Goal: Use online tool/utility: Utilize a website feature to perform a specific function

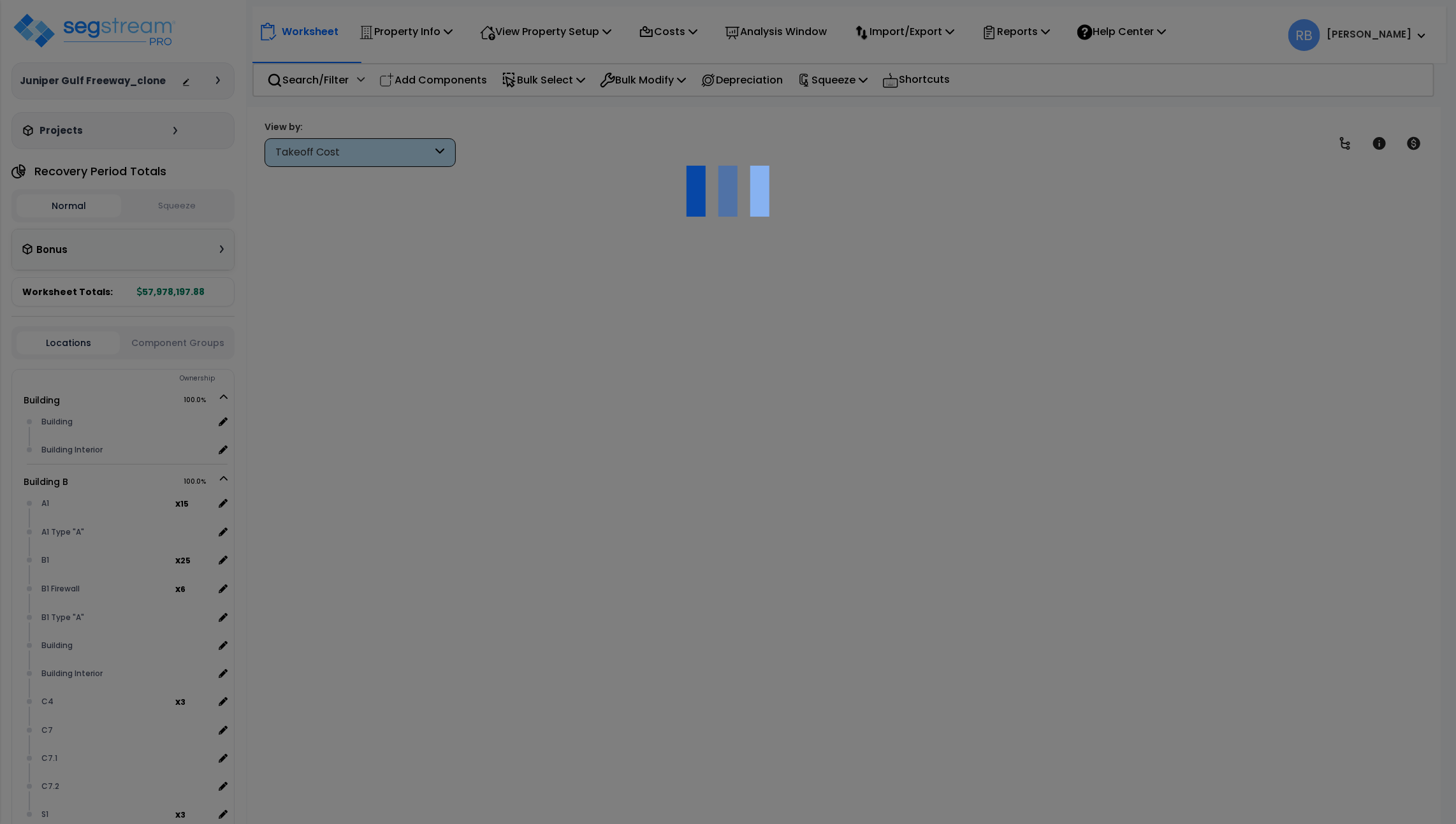
click at [243, 464] on div at bounding box center [728, 412] width 1456 height 824
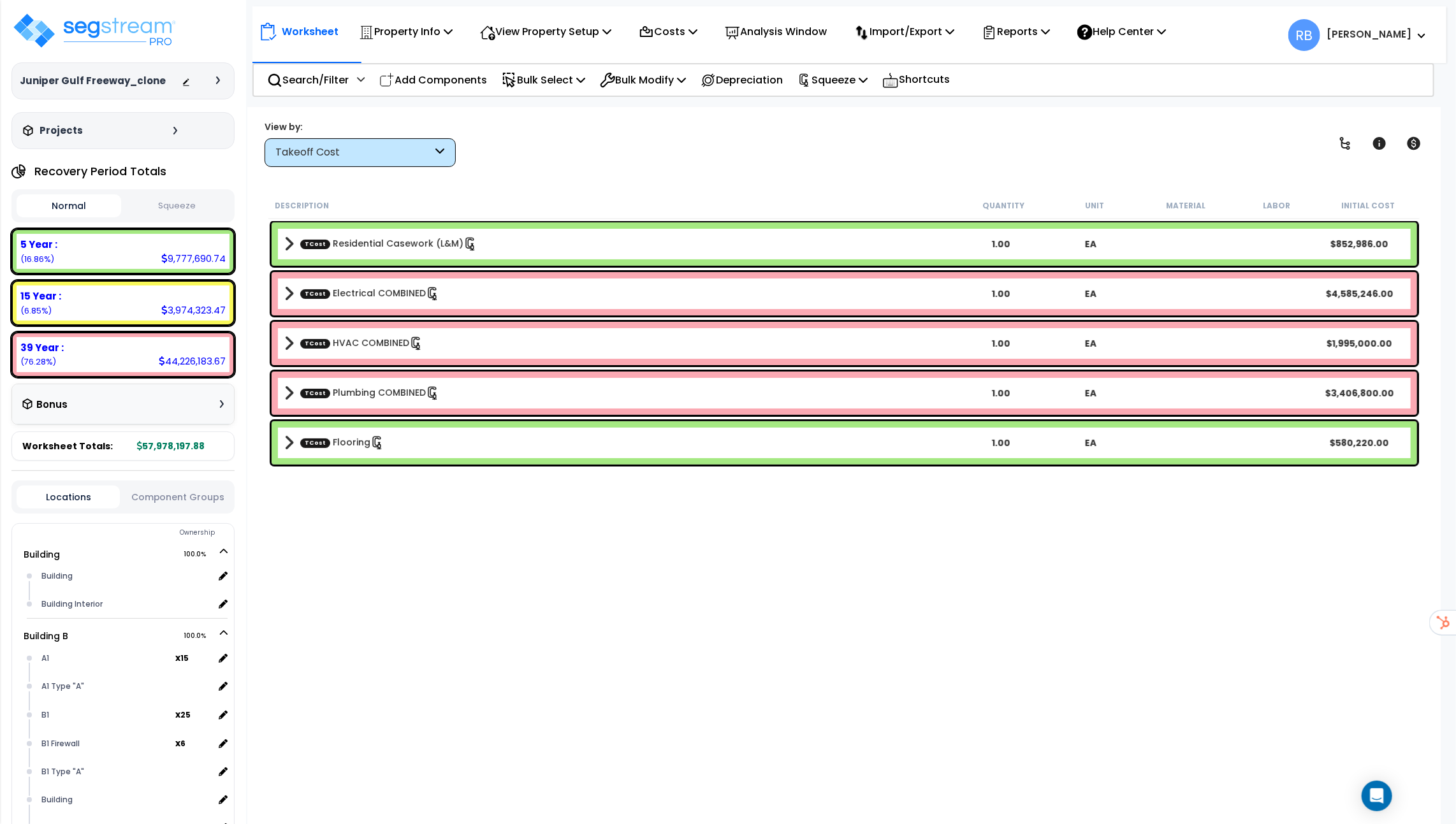
click at [421, 156] on div "Takeoff Cost" at bounding box center [354, 153] width 157 height 15
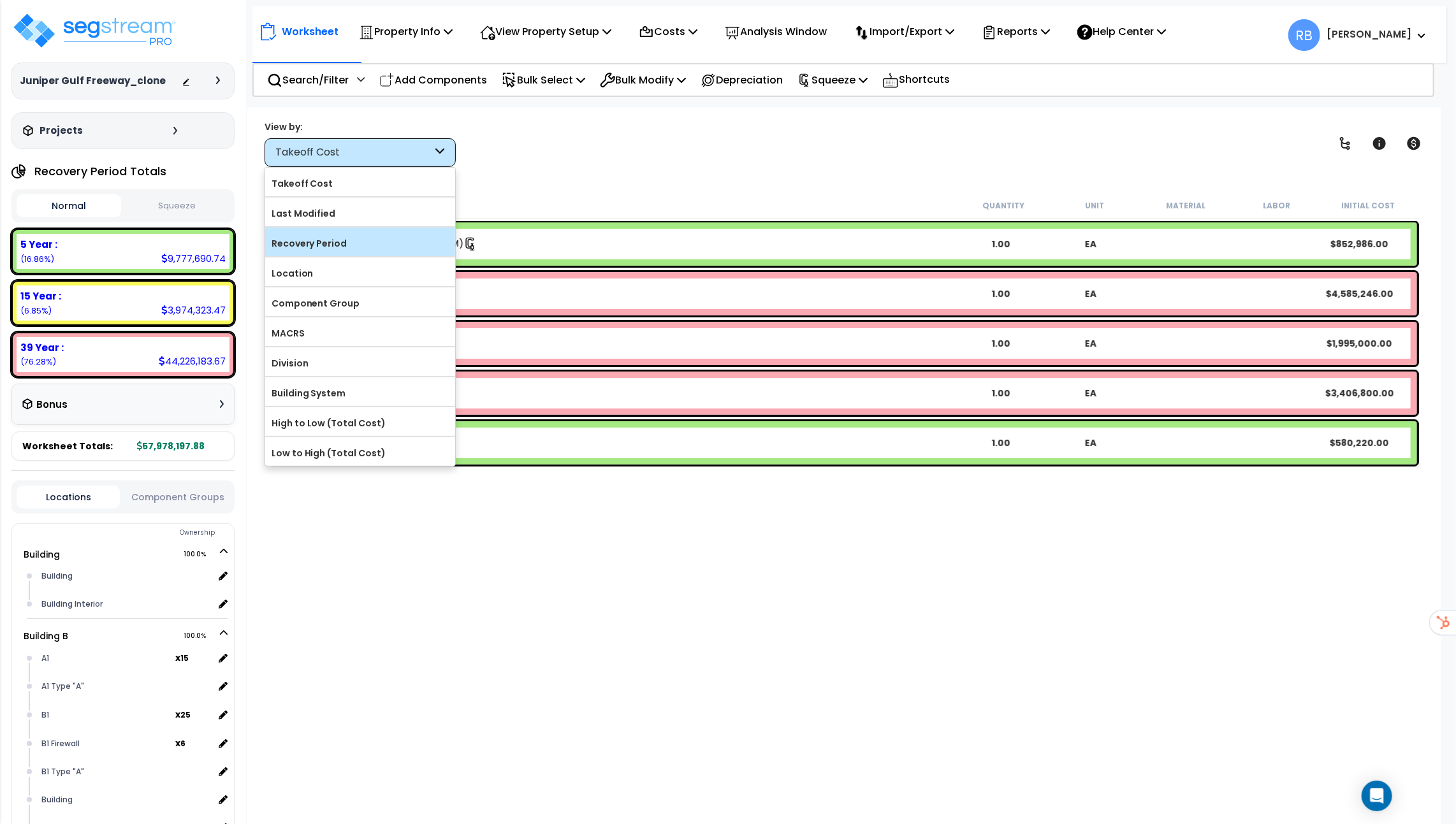
click at [386, 236] on label "Recovery Period" at bounding box center [361, 243] width 190 height 19
click at [0, 0] on input "Recovery Period" at bounding box center [0, 0] width 0 height 0
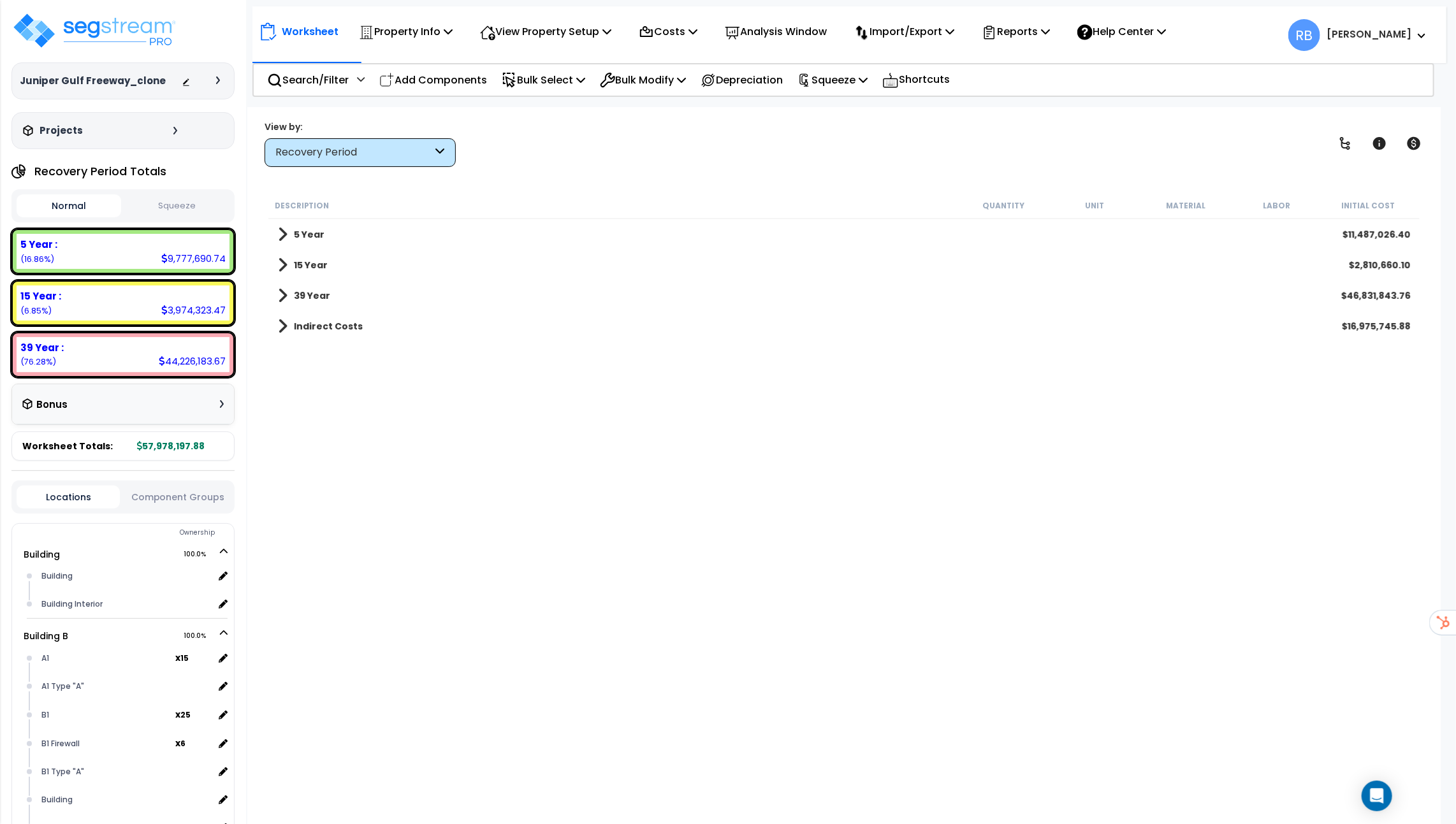
click at [177, 210] on button "Squeeze" at bounding box center [176, 206] width 105 height 23
click at [344, 297] on div "39 Year $7,860,075.19" at bounding box center [844, 295] width 1145 height 31
click at [294, 296] on b "39 Year" at bounding box center [312, 295] width 37 height 13
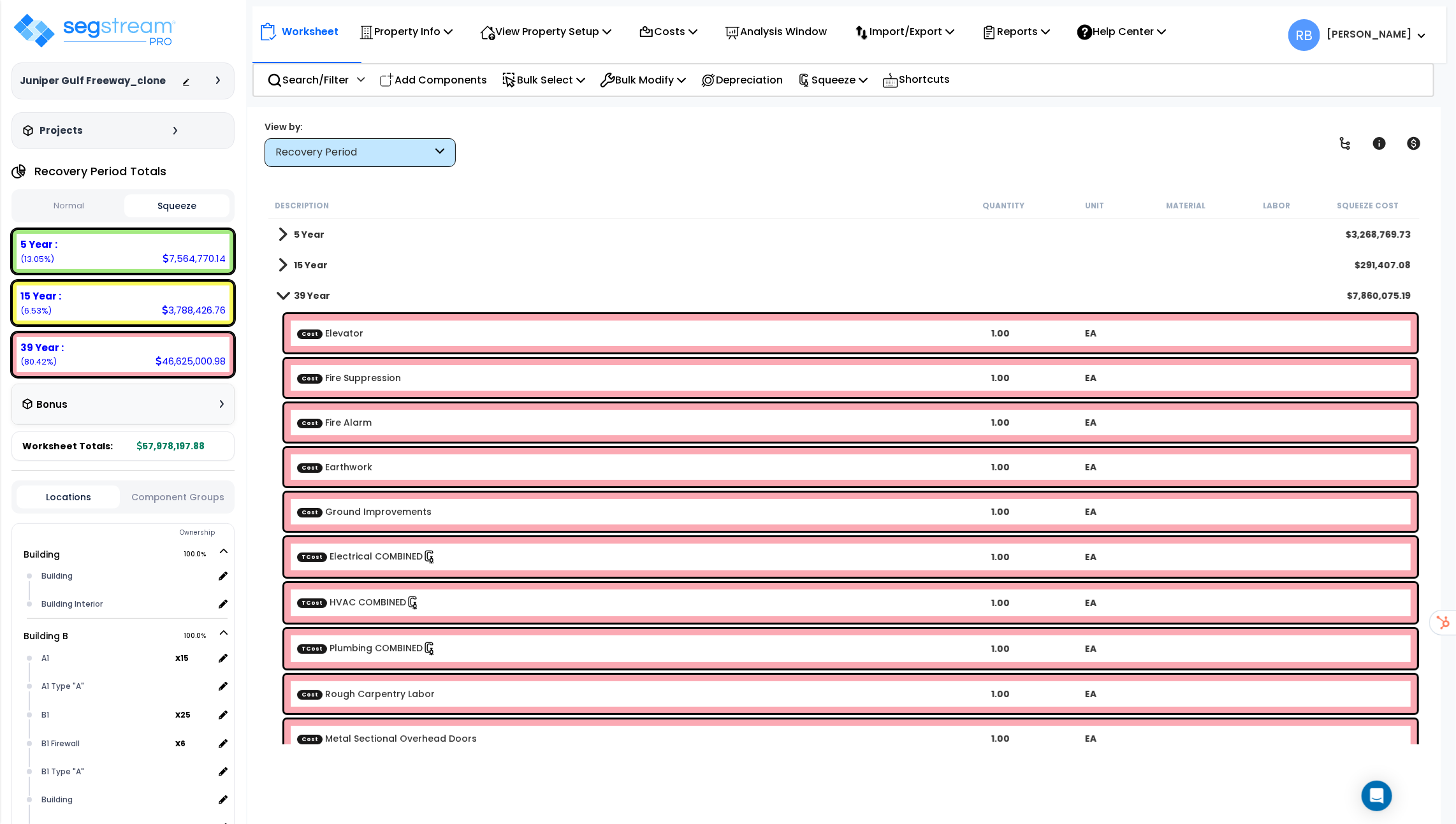
click at [294, 296] on b "39 Year" at bounding box center [312, 295] width 37 height 13
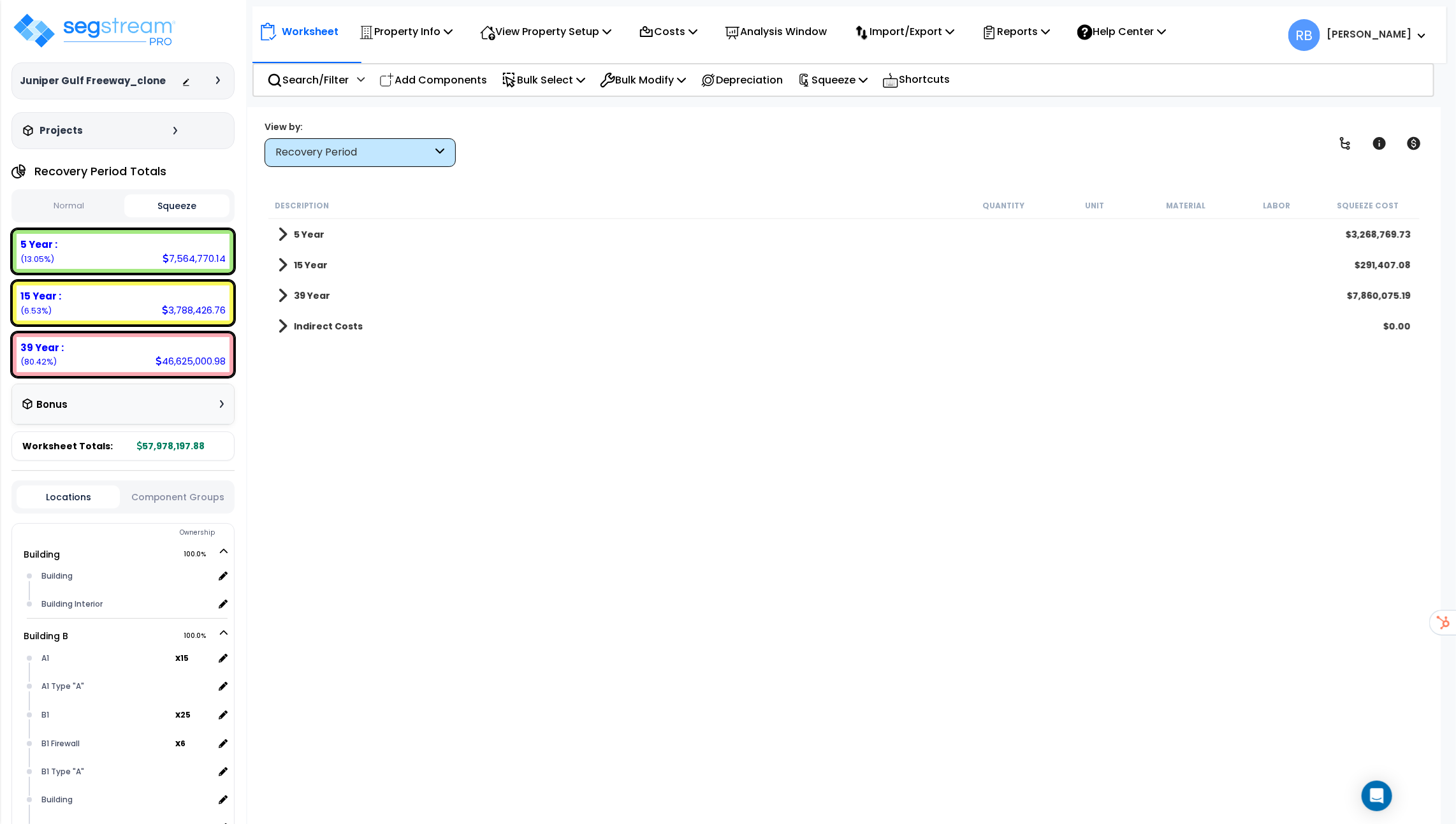
click at [312, 236] on b "5 Year" at bounding box center [309, 234] width 31 height 13
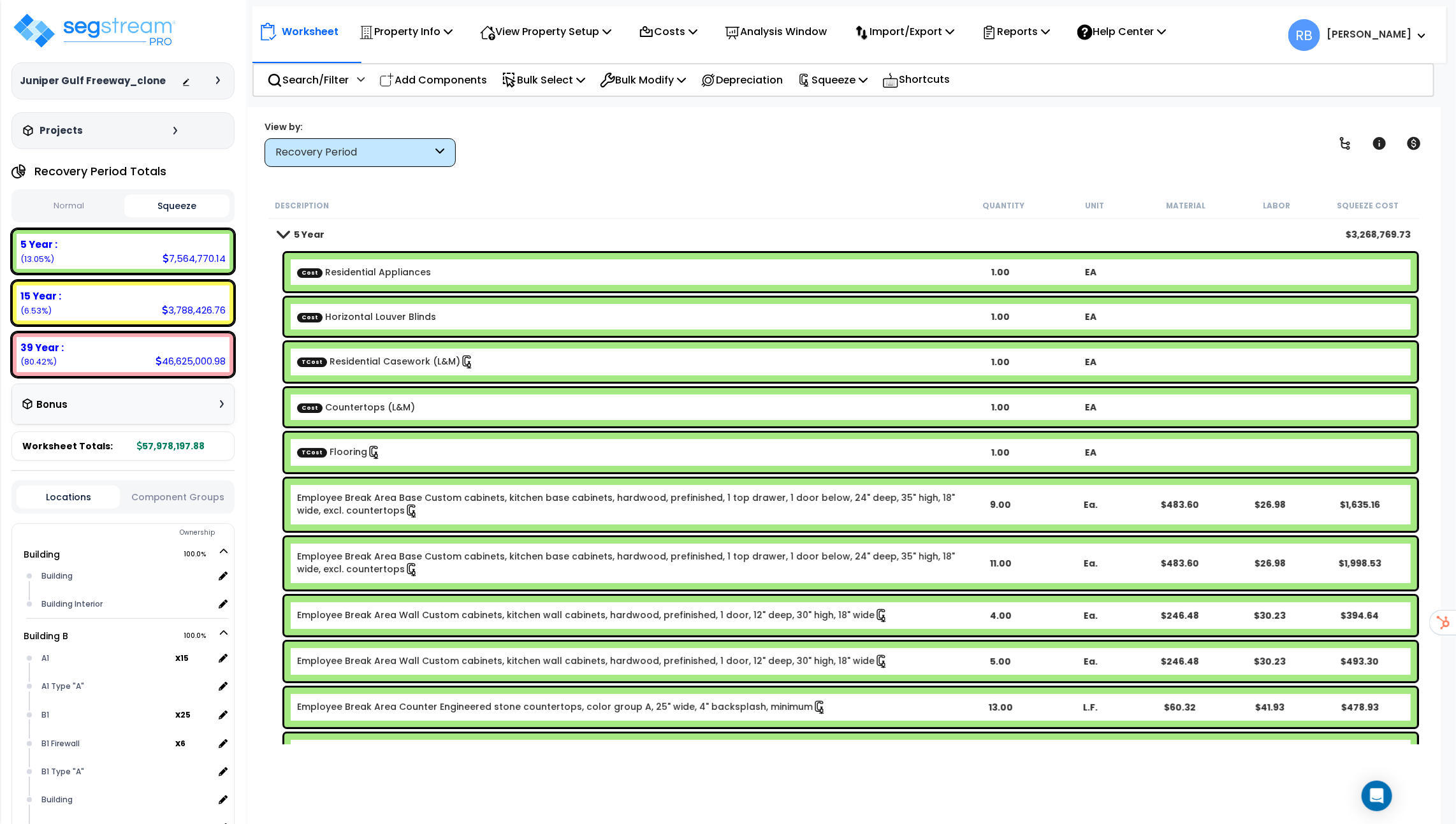
click at [99, 208] on button "Normal" at bounding box center [69, 206] width 105 height 23
click at [172, 208] on button "Squeeze" at bounding box center [176, 206] width 105 height 23
